Goal: Information Seeking & Learning: Learn about a topic

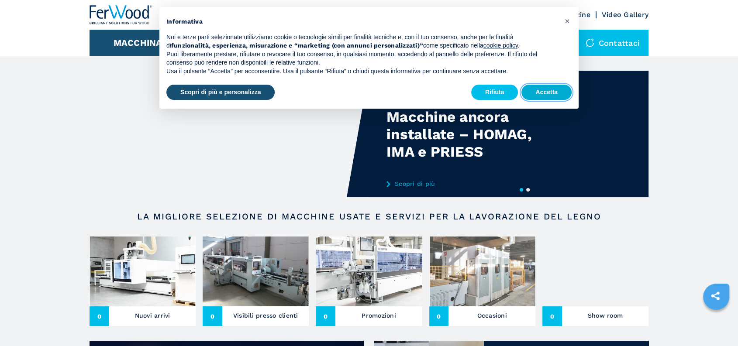
click at [546, 95] on button "Accetta" at bounding box center [546, 93] width 50 height 16
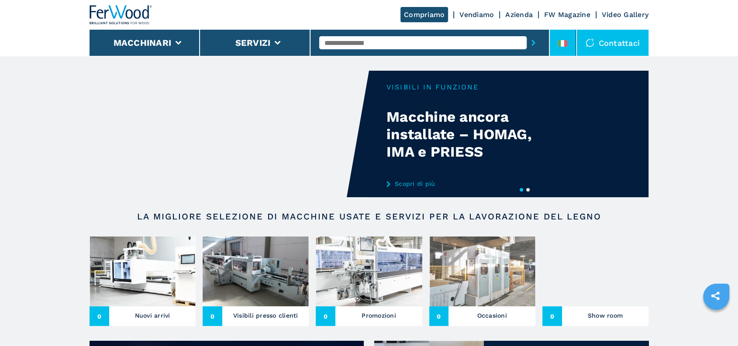
click at [567, 38] on li at bounding box center [563, 43] width 26 height 26
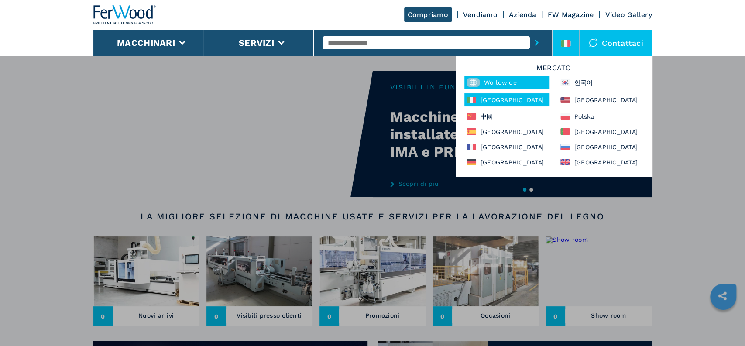
click at [484, 83] on div "Worldwide" at bounding box center [507, 82] width 85 height 13
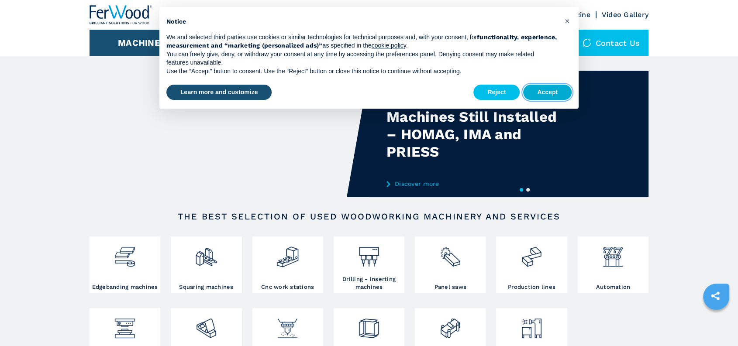
click at [553, 94] on button "Accept" at bounding box center [547, 93] width 48 height 16
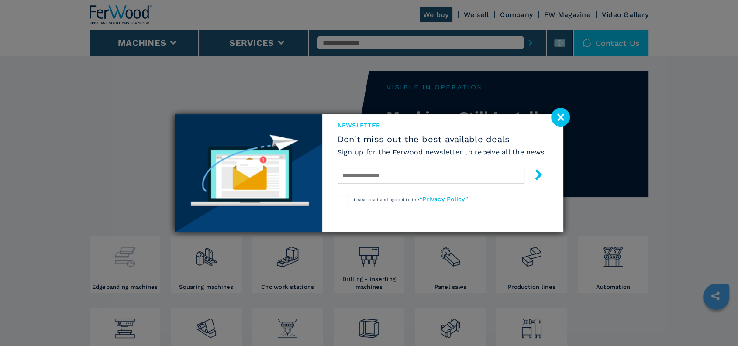
scroll to position [145, 0]
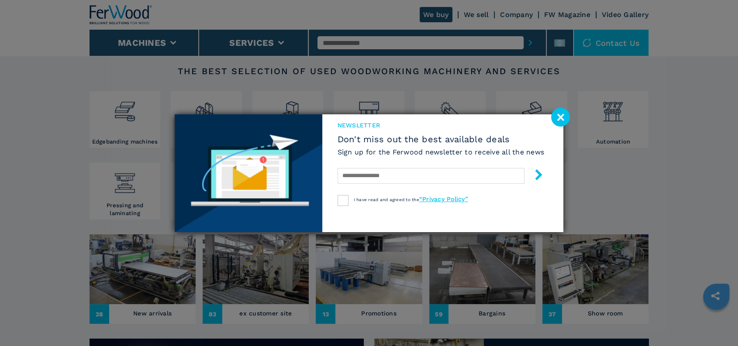
click at [565, 117] on image at bounding box center [560, 117] width 19 height 19
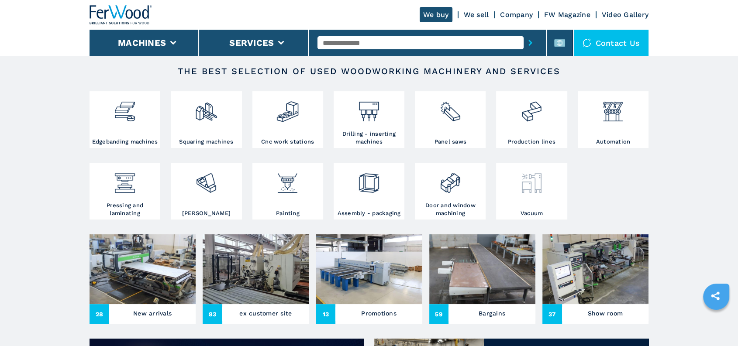
click at [537, 188] on img at bounding box center [531, 180] width 23 height 30
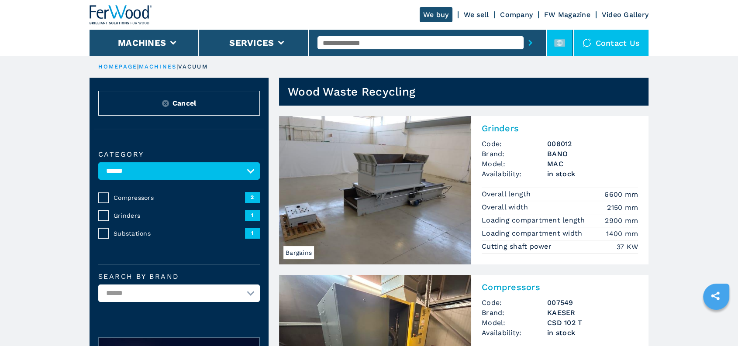
click at [567, 36] on li at bounding box center [560, 43] width 26 height 26
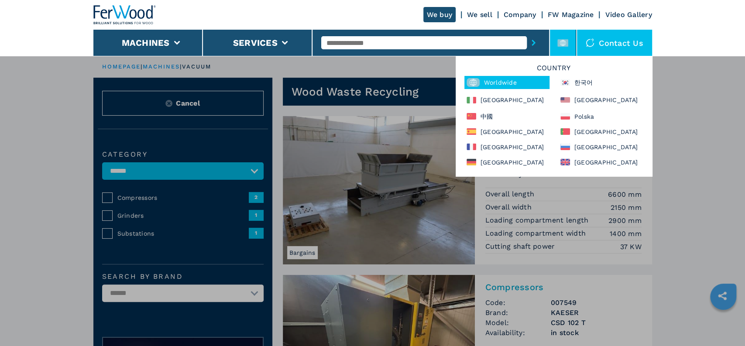
click at [730, 24] on header "We buy We sell Company FW Magazine Video Gallery Machines Services Contact us C…" at bounding box center [372, 28] width 745 height 56
click at [710, 244] on div "**********" at bounding box center [372, 228] width 745 height 346
